Goal: Task Accomplishment & Management: Manage account settings

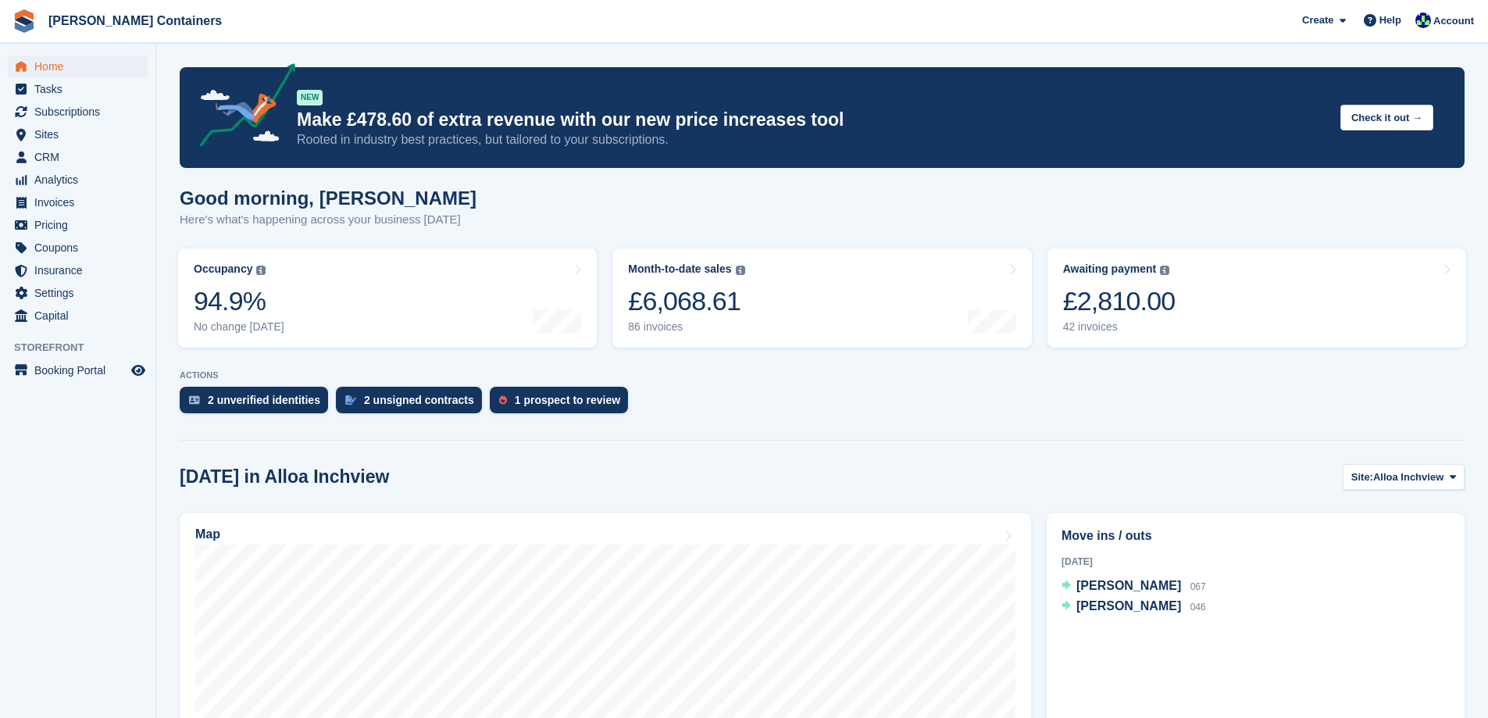
scroll to position [156, 0]
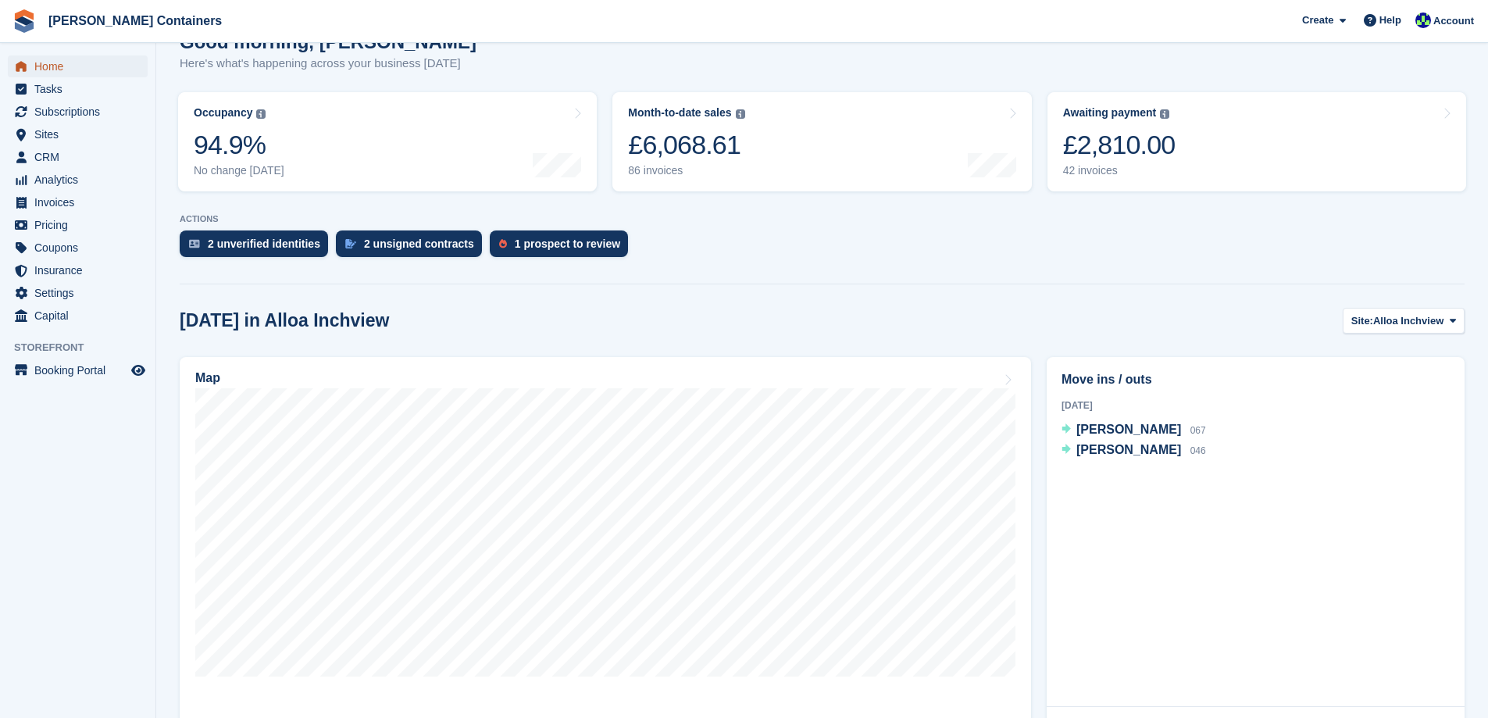
click at [59, 64] on span "Home" at bounding box center [81, 66] width 94 height 22
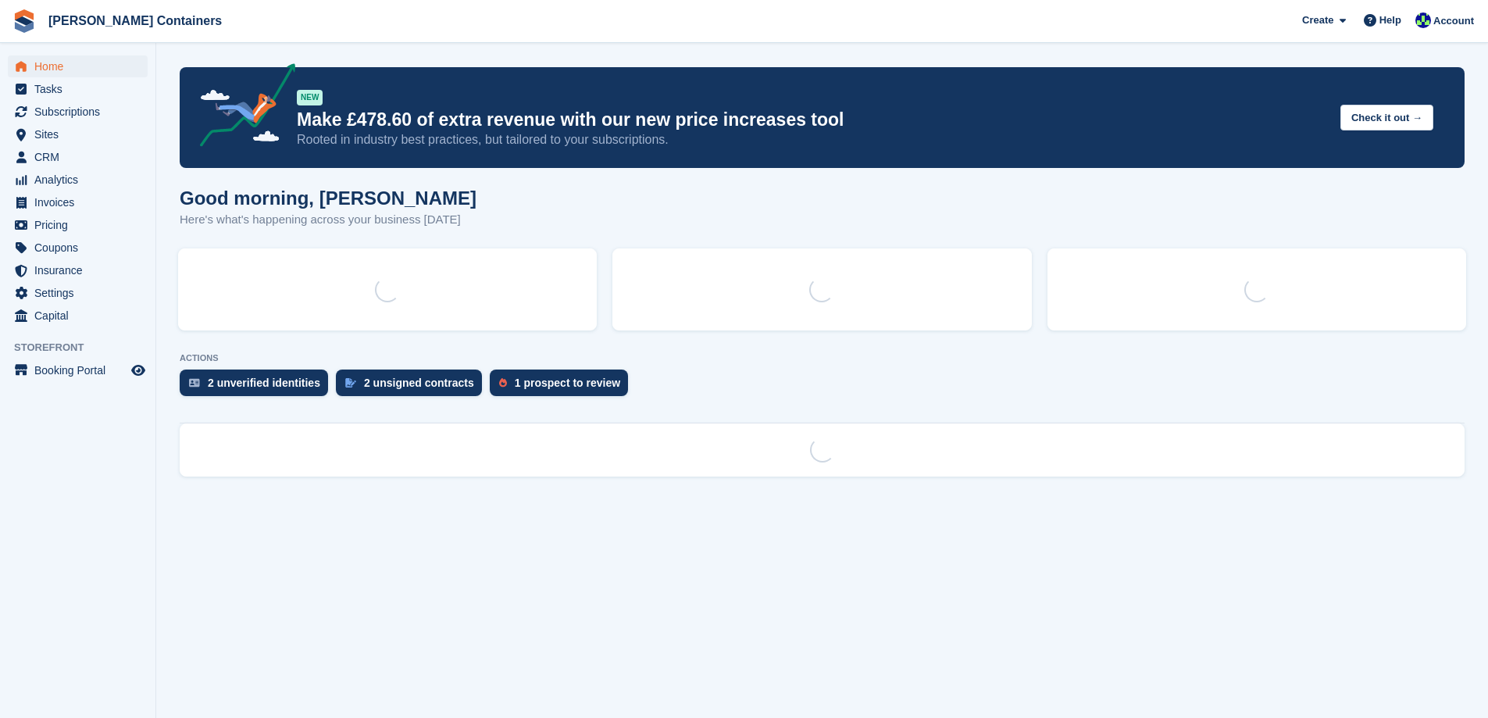
scroll to position [0, 0]
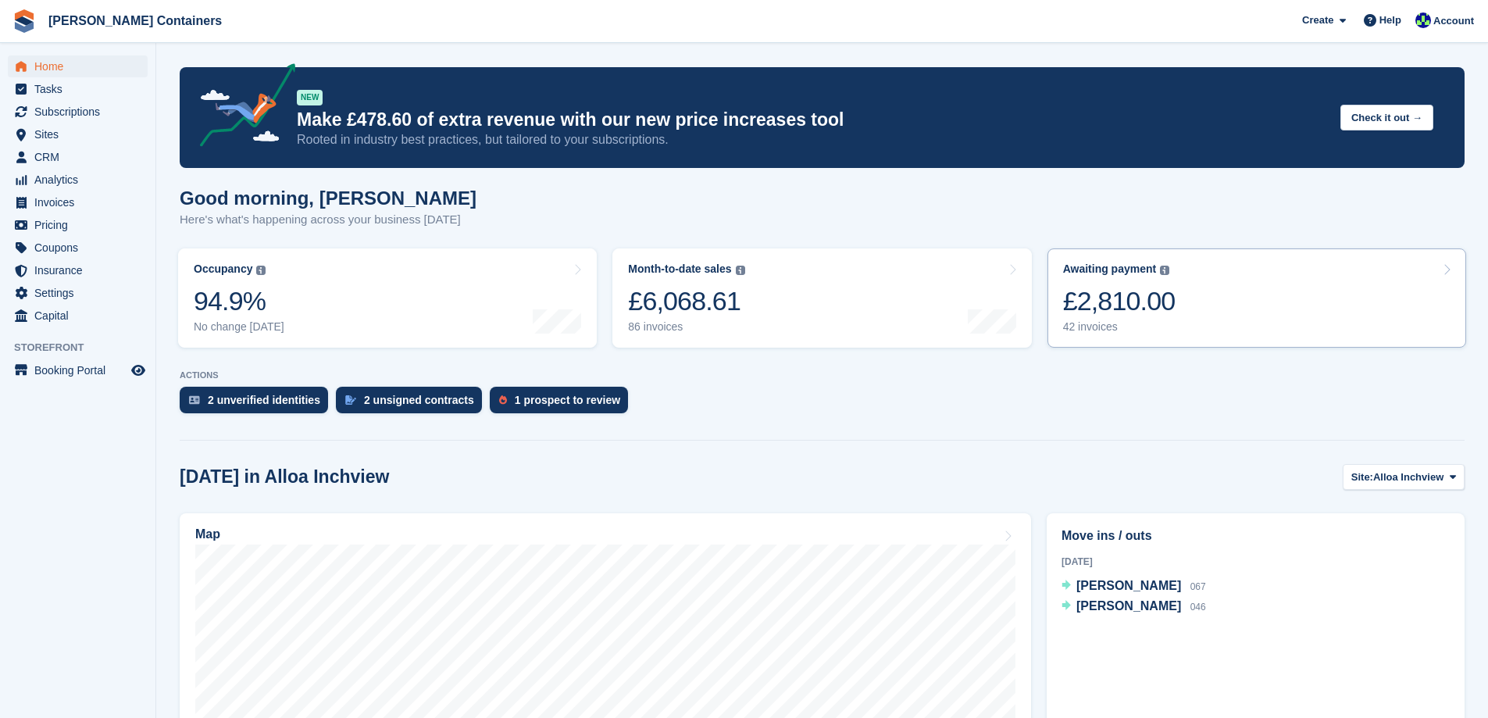
click at [1186, 280] on link "Awaiting payment The total outstanding balance on all open invoices. £2,810.00 …" at bounding box center [1256, 297] width 419 height 99
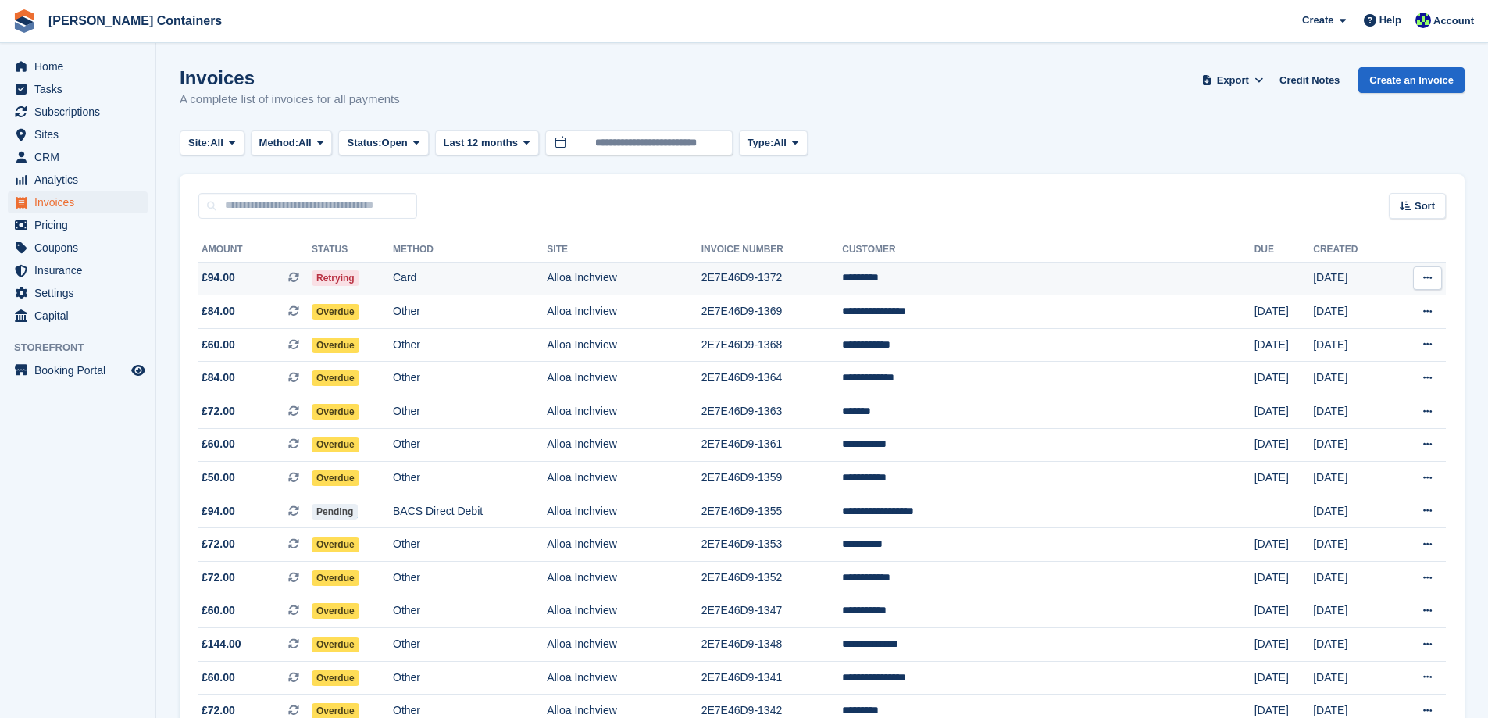
click at [999, 276] on td "*********" at bounding box center [1048, 279] width 412 height 34
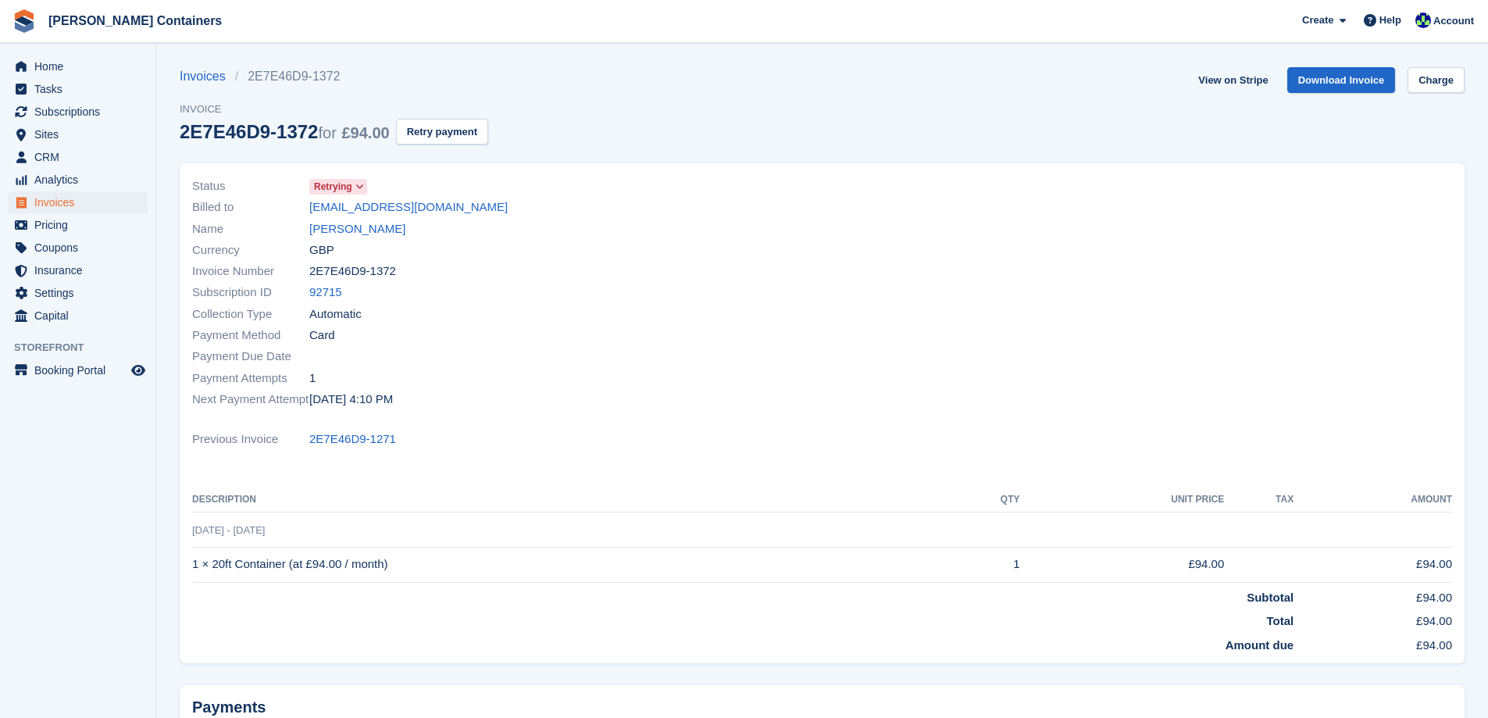
click at [414, 117] on div "Invoices 2E7E46D9-1372 Invoice 2E7E46D9-1372 for £94.00 Retry payment" at bounding box center [334, 115] width 308 height 96
click at [417, 128] on button "Retry payment" at bounding box center [442, 132] width 92 height 26
click at [45, 63] on span "Home" at bounding box center [81, 66] width 94 height 22
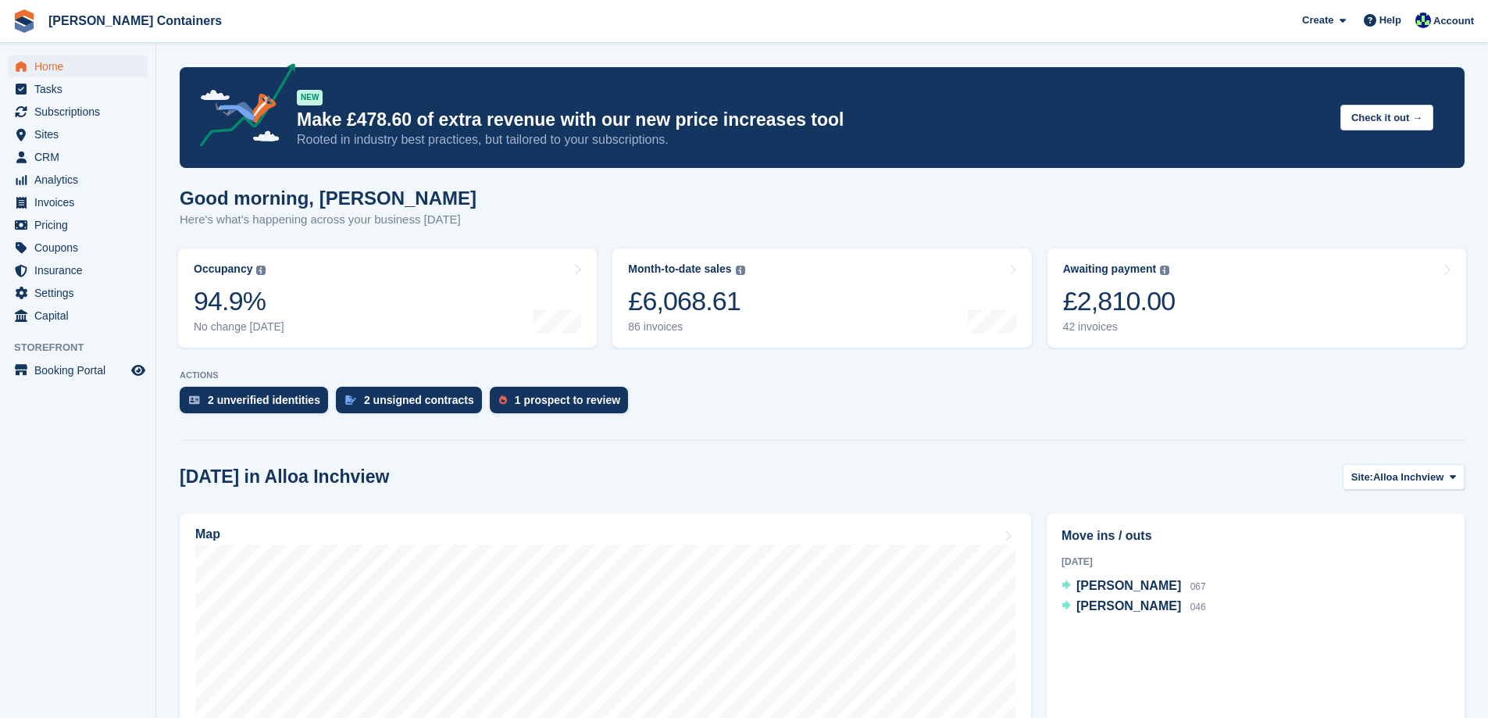
click at [1247, 304] on link "Awaiting payment The total outstanding balance on all open invoices. £2,810.00 …" at bounding box center [1256, 297] width 419 height 99
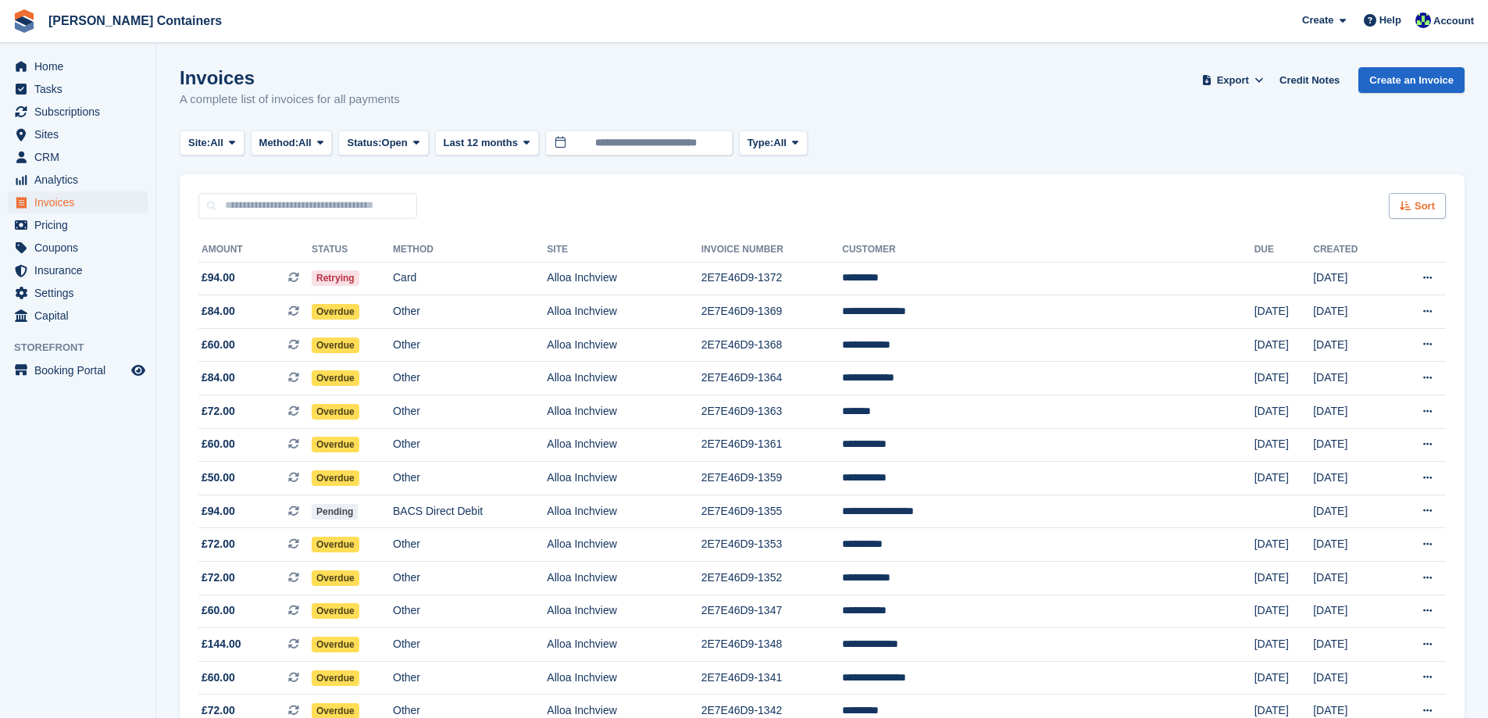
click at [1420, 212] on span "Sort" at bounding box center [1424, 206] width 20 height 16
click at [1379, 320] on div "Created (oldest first) Created (newest first)" at bounding box center [1374, 320] width 142 height 36
click at [1378, 318] on div "Created (oldest first)" at bounding box center [1368, 310] width 130 height 16
click at [1378, 313] on span "Created (oldest first)" at bounding box center [1371, 310] width 107 height 12
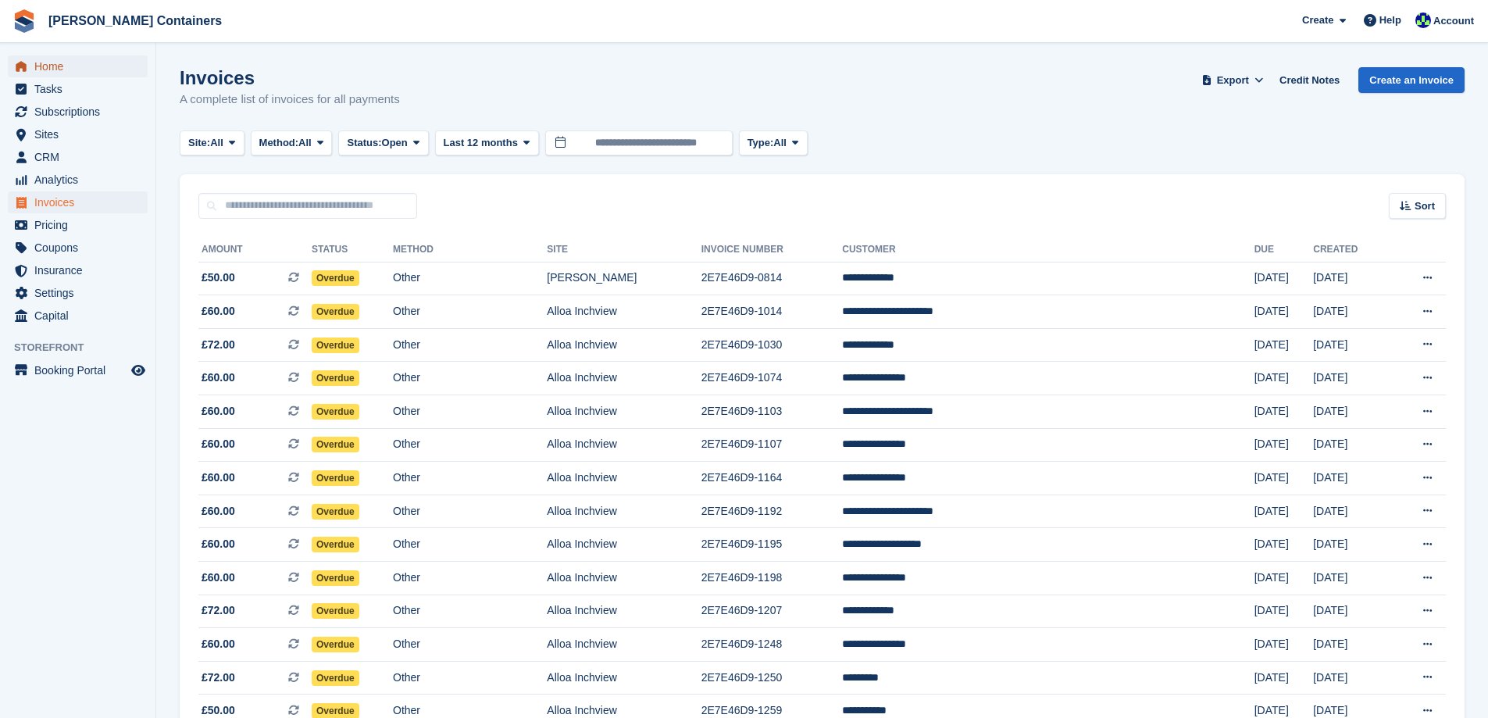
click at [55, 75] on span "Home" at bounding box center [81, 66] width 94 height 22
